Goal: Task Accomplishment & Management: Manage account settings

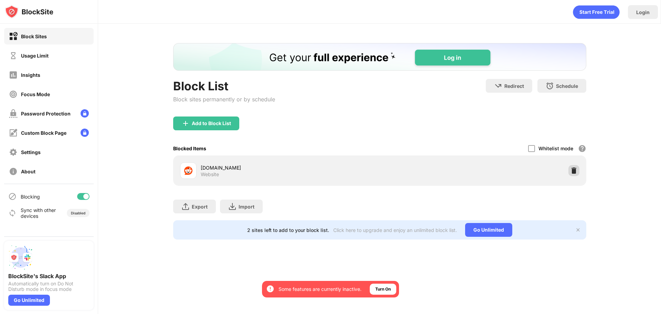
click at [576, 175] on div at bounding box center [573, 170] width 11 height 11
